Goal: Task Accomplishment & Management: Use online tool/utility

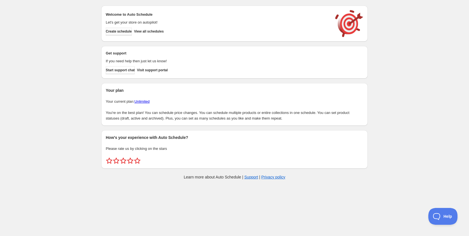
click at [125, 32] on span "Create schedule" at bounding box center [119, 31] width 26 height 4
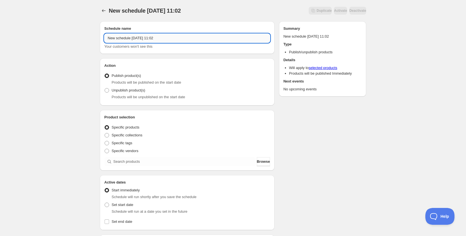
click at [148, 36] on input "New schedule Sep 29 2025 11:02" at bounding box center [187, 38] width 166 height 9
type input "active saturday fever leftover to saver deals"
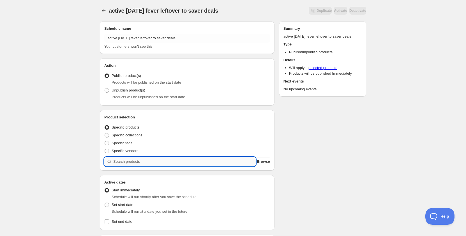
click at [123, 161] on input "search" at bounding box center [184, 161] width 143 height 9
type input "C"
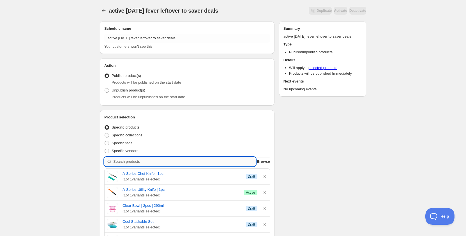
click at [140, 162] on input "search" at bounding box center [184, 161] width 143 height 9
type input "C"
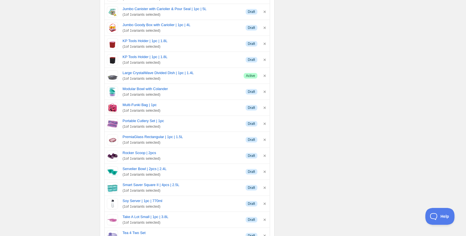
scroll to position [1066, 0]
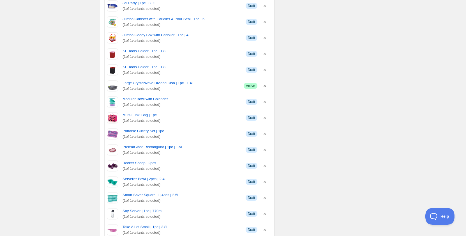
click at [267, 86] on icon "button" at bounding box center [265, 86] width 6 height 6
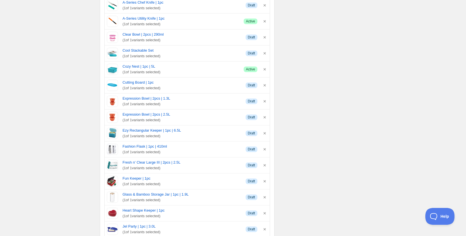
scroll to position [842, 0]
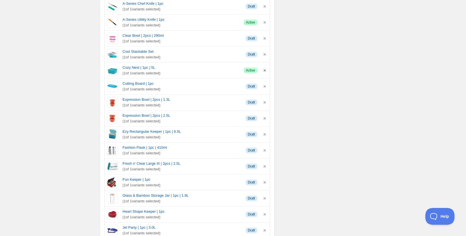
click at [267, 69] on icon "button" at bounding box center [265, 71] width 6 height 6
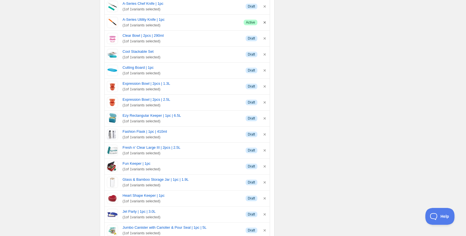
click at [265, 23] on icon "button" at bounding box center [265, 23] width 6 height 6
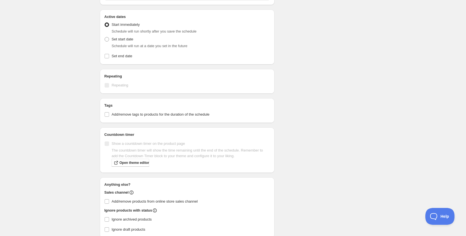
scroll to position [1257, 0]
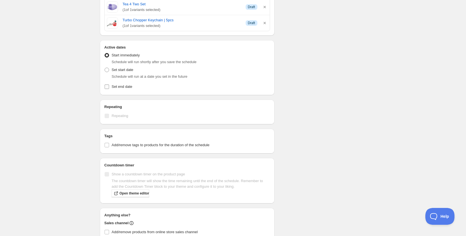
click at [134, 87] on label "Set end date" at bounding box center [187, 87] width 166 height 8
click at [109, 87] on input "Set end date" at bounding box center [107, 86] width 4 height 4
checkbox input "true"
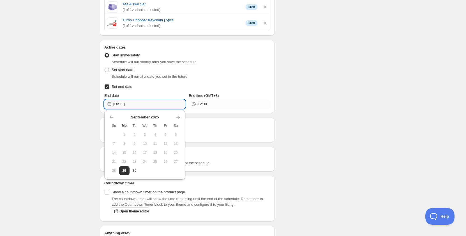
click at [134, 102] on input "2025-09-29" at bounding box center [149, 104] width 72 height 9
click at [134, 168] on span "30" at bounding box center [135, 170] width 6 height 4
type input "2025-09-30"
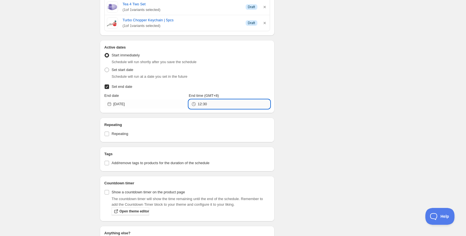
click at [205, 106] on input "12:30" at bounding box center [234, 104] width 72 height 9
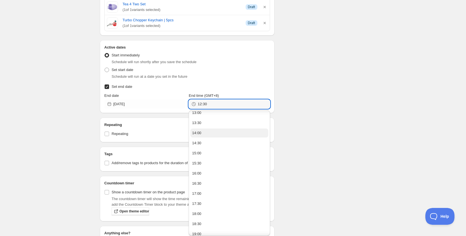
scroll to position [281, 0]
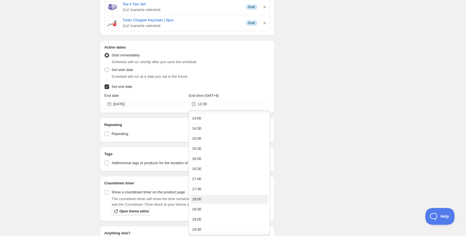
click at [205, 201] on button "18:00" at bounding box center [230, 199] width 78 height 9
type input "18:00"
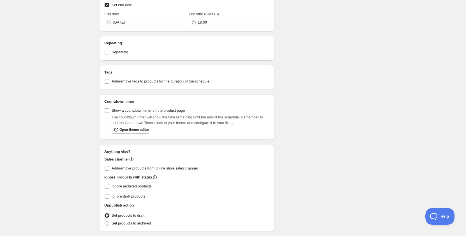
scroll to position [1341, 0]
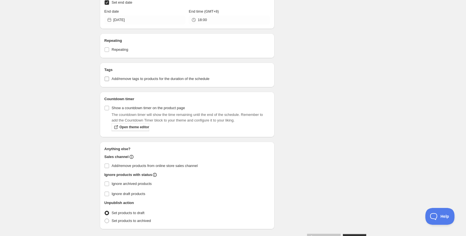
click at [130, 78] on span "Add/remove tags to products for the duration of the schedule" at bounding box center [161, 79] width 98 height 4
click at [109, 78] on input "Add/remove tags to products for the duration of the schedule" at bounding box center [107, 79] width 4 height 4
checkbox input "true"
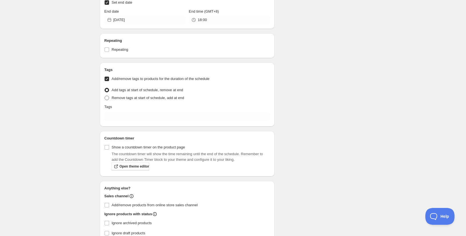
click at [126, 101] on label "Remove tags at start of schedule, add at end" at bounding box center [144, 98] width 80 height 8
click at [105, 96] on input "Remove tags at start of schedule, add at end" at bounding box center [105, 96] width 0 height 0
radio input "true"
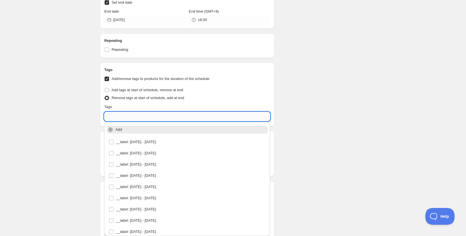
click at [133, 117] on input "text" at bounding box center [187, 116] width 166 height 9
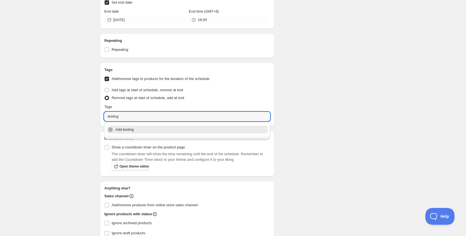
click at [122, 130] on p "Add testing" at bounding box center [191, 130] width 151 height 6
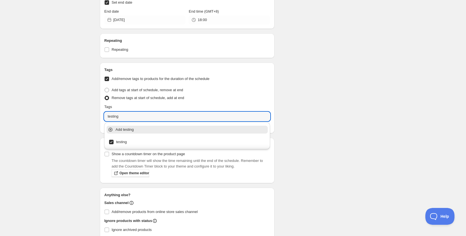
type input "testing"
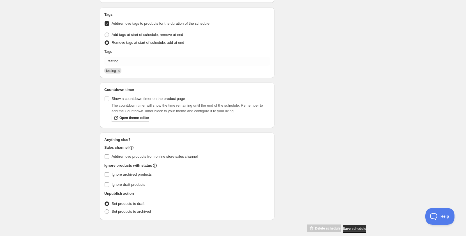
scroll to position [1404, 0]
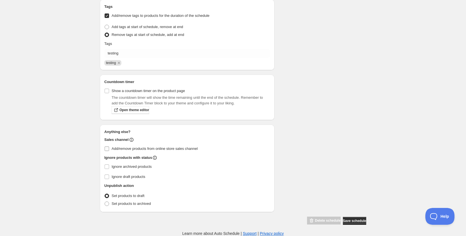
click at [161, 149] on span "Add/remove products from online store sales channel" at bounding box center [155, 148] width 86 height 4
click at [109, 149] on input "Add/remove products from online store sales channel" at bounding box center [107, 148] width 4 height 4
checkbox input "true"
click at [350, 224] on button "Save schedule" at bounding box center [354, 221] width 23 height 8
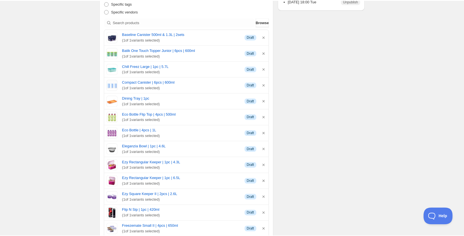
scroll to position [140, 0]
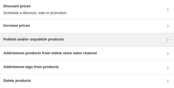
click at [39, 42] on div "Publish and/or unpublish products" at bounding box center [33, 39] width 60 height 7
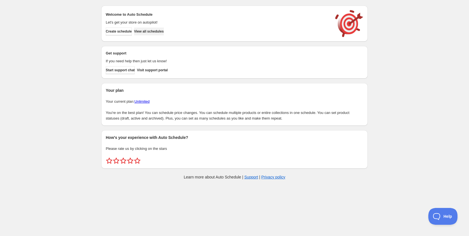
click at [160, 30] on span "View all schedules" at bounding box center [149, 31] width 30 height 4
